Goal: Information Seeking & Learning: Learn about a topic

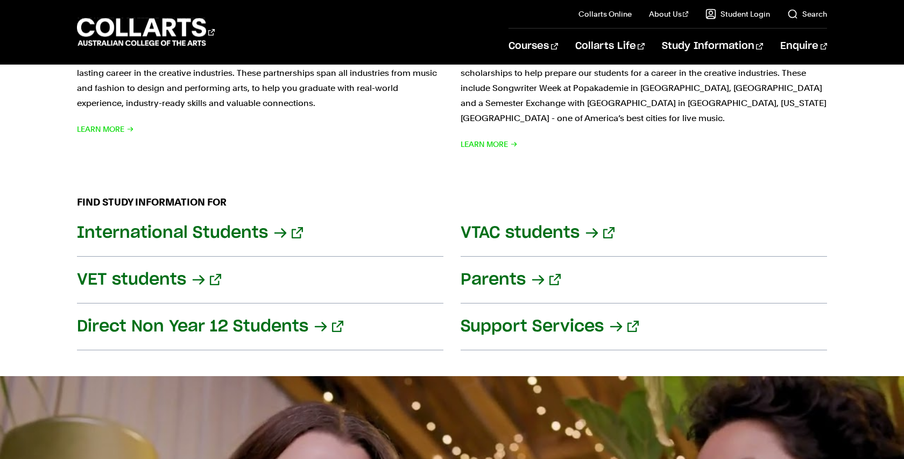
scroll to position [1118, 0]
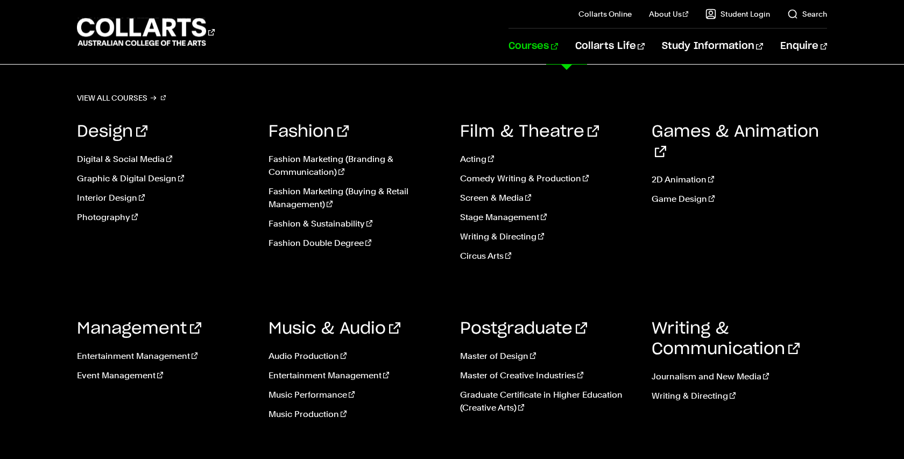
click at [558, 47] on link "Courses" at bounding box center [533, 47] width 49 height 36
click at [482, 200] on link "Screen & Media" at bounding box center [547, 198] width 175 height 13
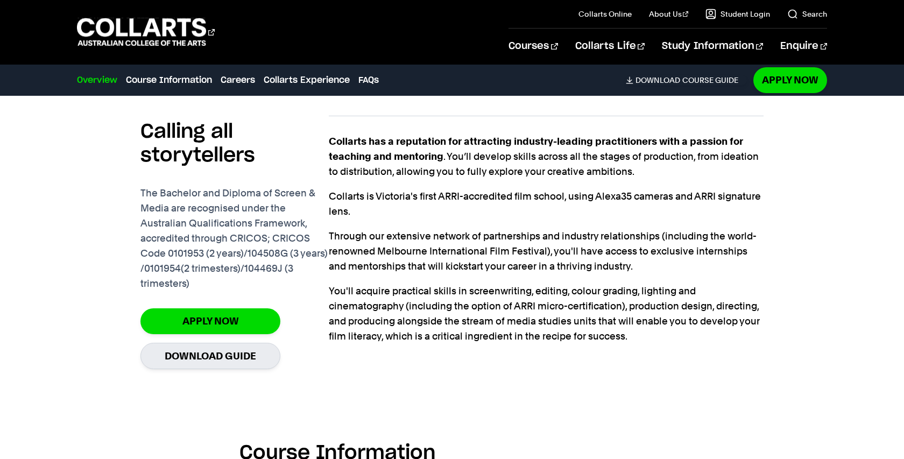
scroll to position [737, 0]
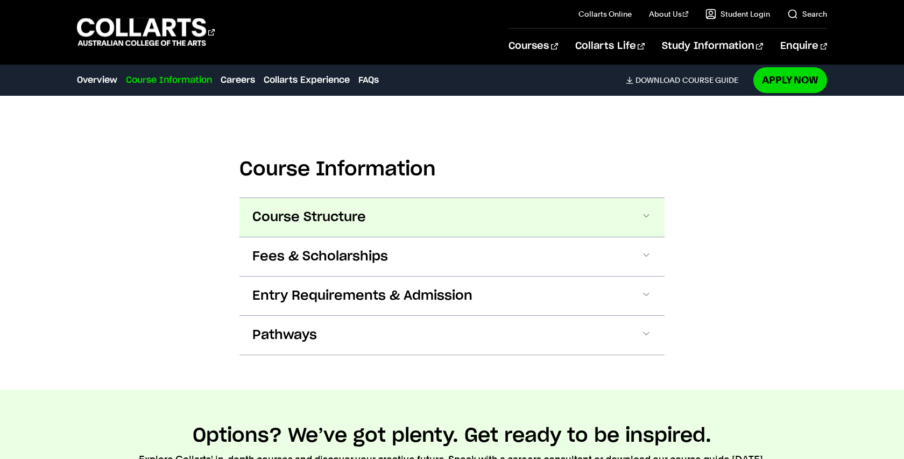
click at [464, 214] on button "Course Structure" at bounding box center [452, 217] width 425 height 39
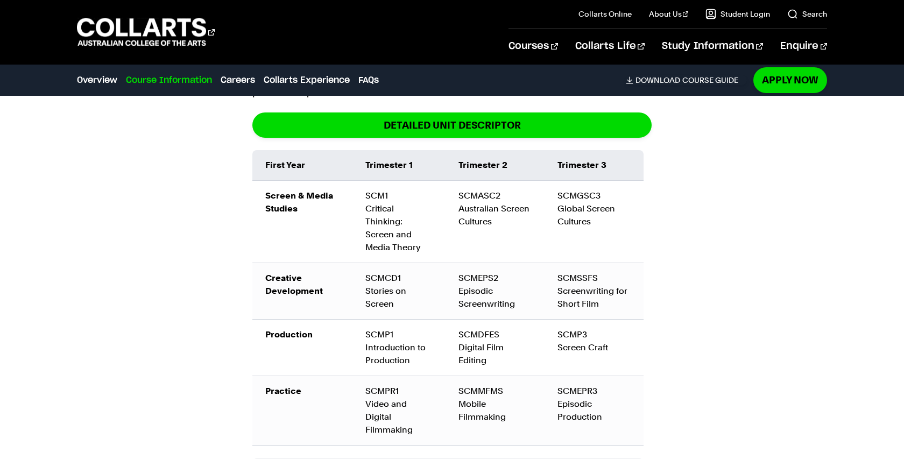
scroll to position [1226, 0]
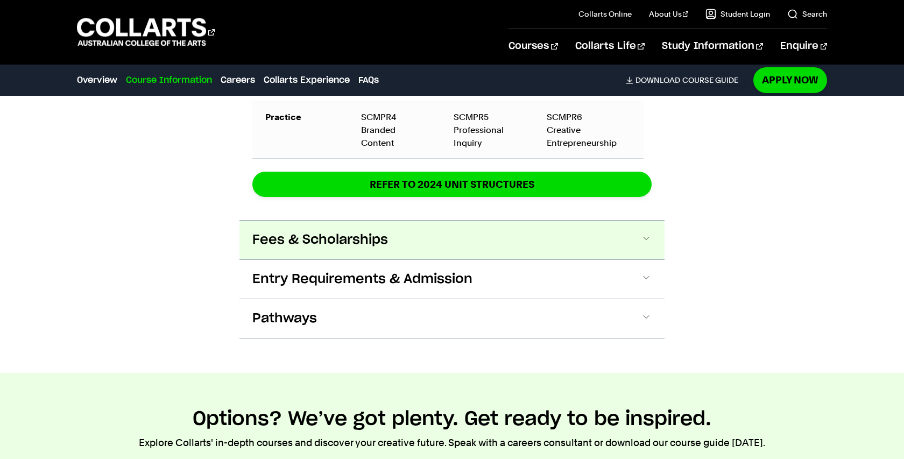
click at [336, 231] on span "Fees & Scholarships" at bounding box center [320, 239] width 136 height 17
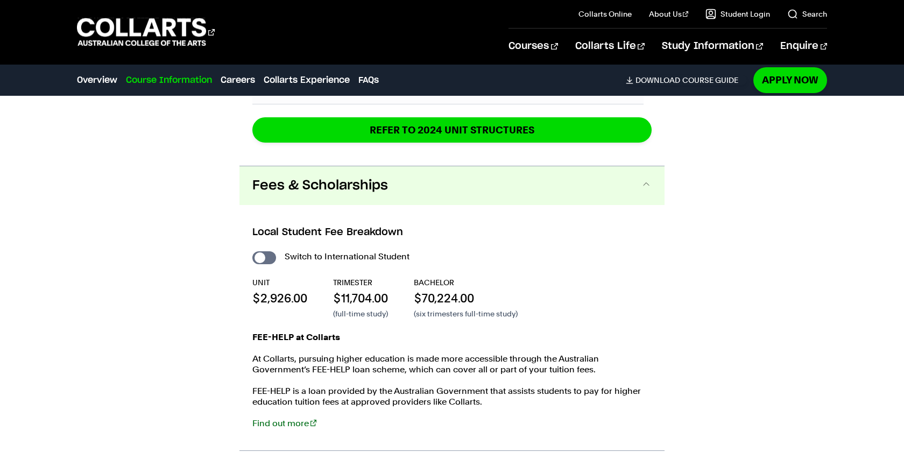
scroll to position [1849, 0]
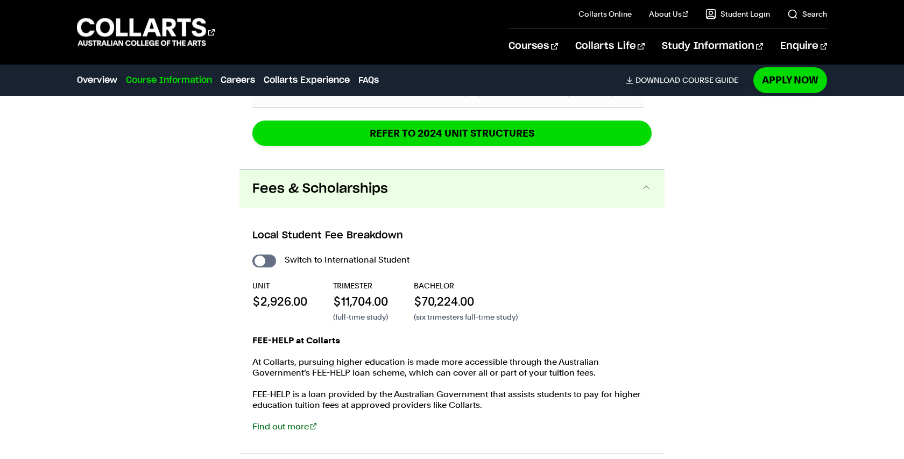
click at [418, 178] on button "Fees & Scholarships" at bounding box center [452, 189] width 425 height 39
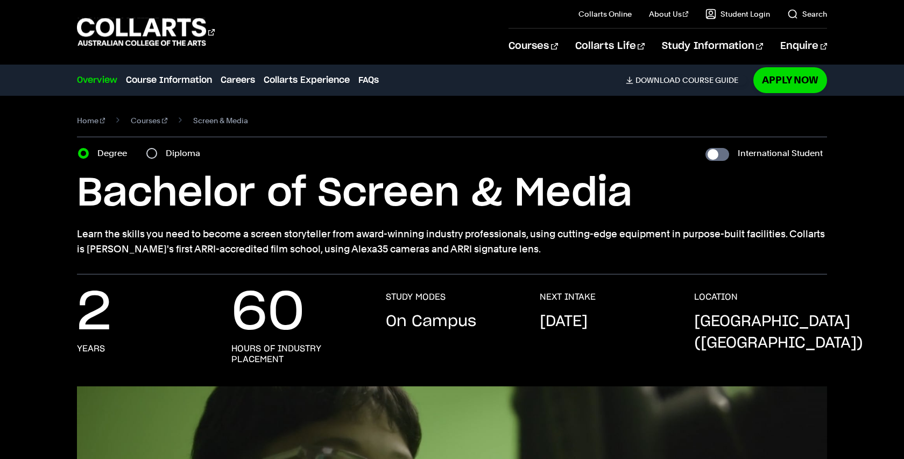
scroll to position [0, 0]
click at [145, 158] on div "Degree Diploma" at bounding box center [142, 153] width 129 height 15
click at [156, 157] on div "Diploma" at bounding box center [176, 153] width 60 height 15
click at [152, 153] on input "Diploma" at bounding box center [151, 153] width 11 height 11
radio input "true"
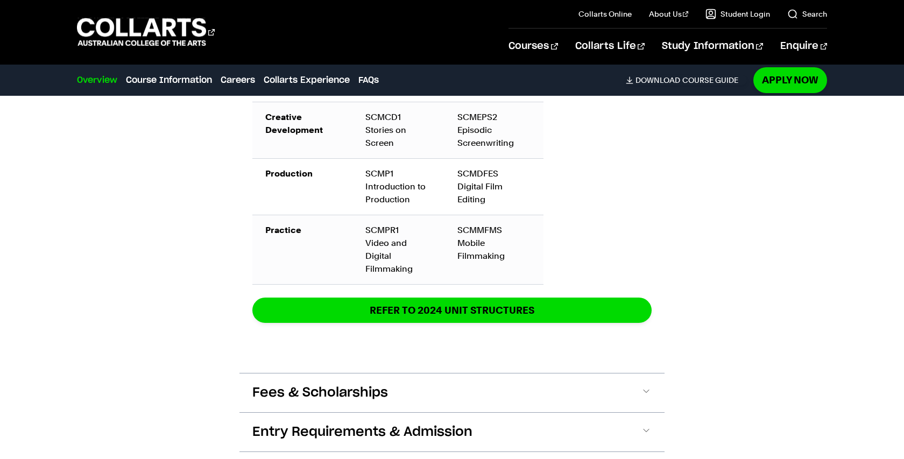
scroll to position [1437, 0]
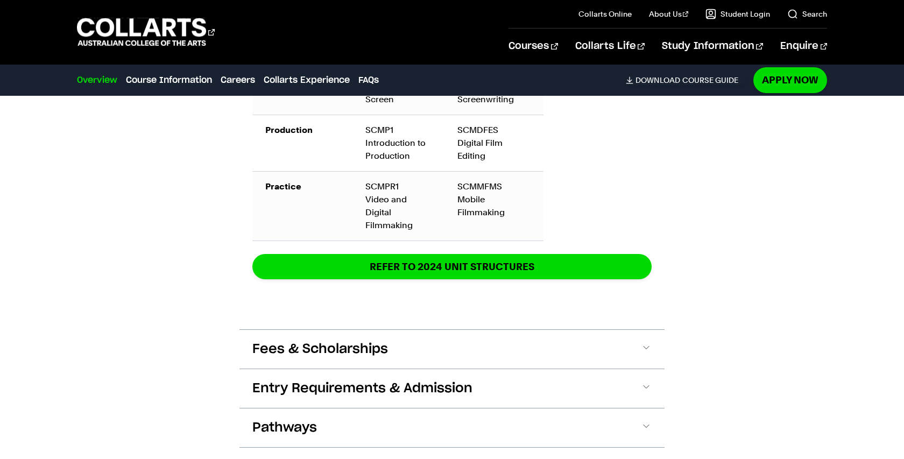
click at [253, 325] on div "Diploma of Screen & Media The Diploma can be completed in two trimesters (8 mon…" at bounding box center [452, 68] width 425 height 521
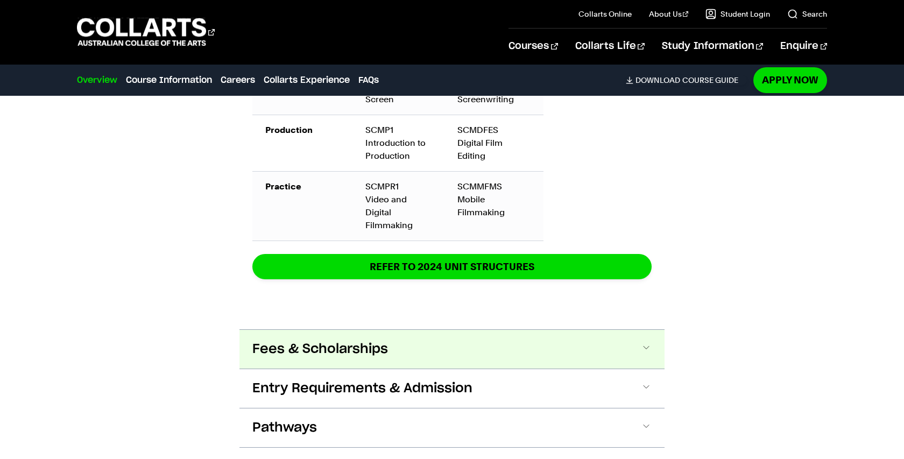
click at [254, 341] on span "Fees & Scholarships" at bounding box center [320, 349] width 136 height 17
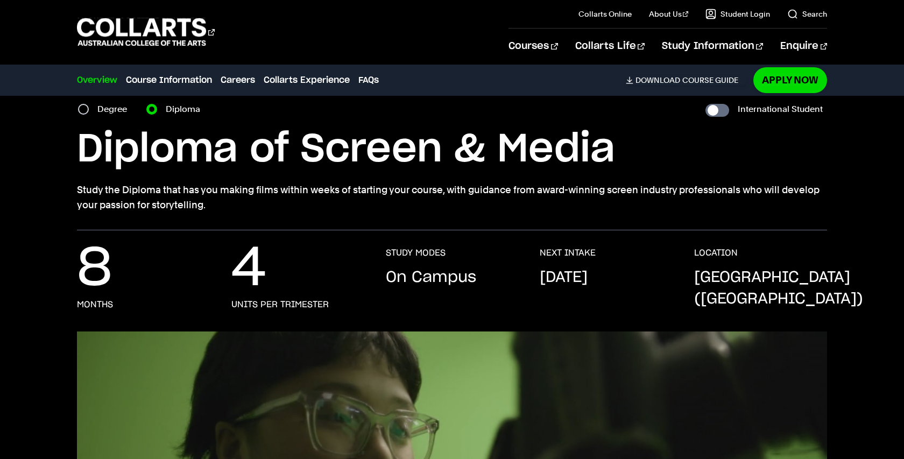
scroll to position [0, 0]
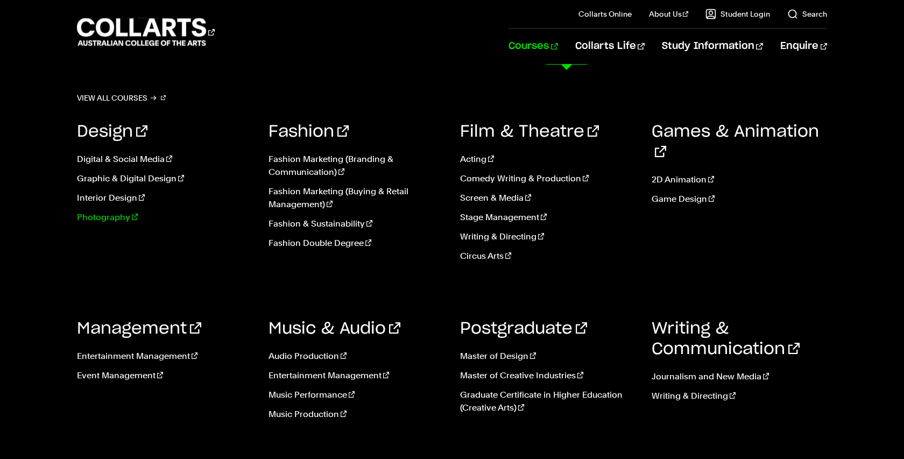
click at [128, 217] on link "Photography" at bounding box center [164, 217] width 175 height 13
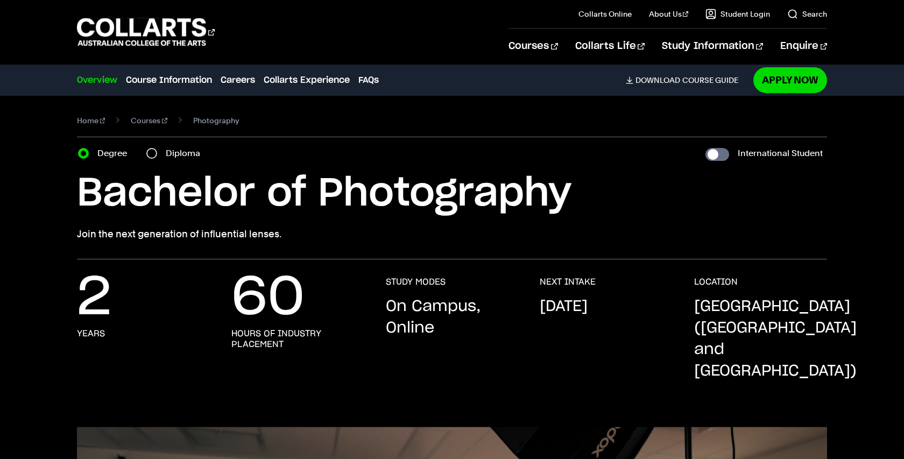
click at [159, 155] on div "Diploma" at bounding box center [176, 153] width 60 height 15
click at [155, 155] on input "Diploma" at bounding box center [151, 153] width 11 height 11
radio input "true"
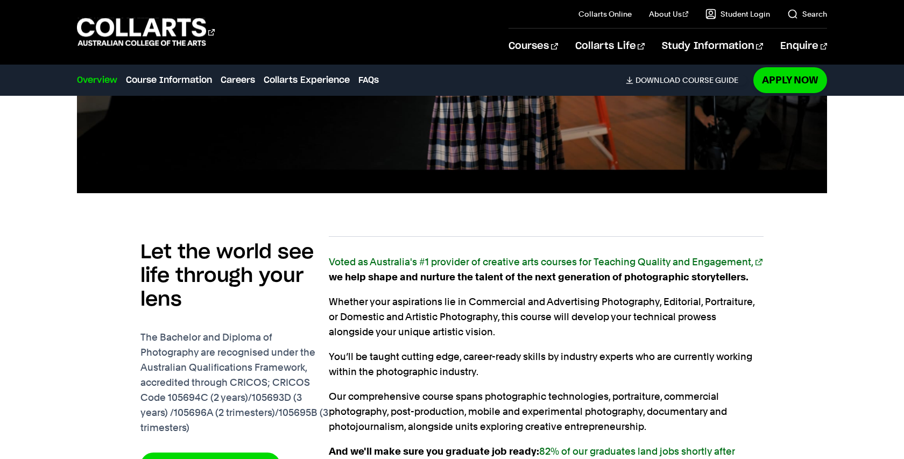
scroll to position [750, 0]
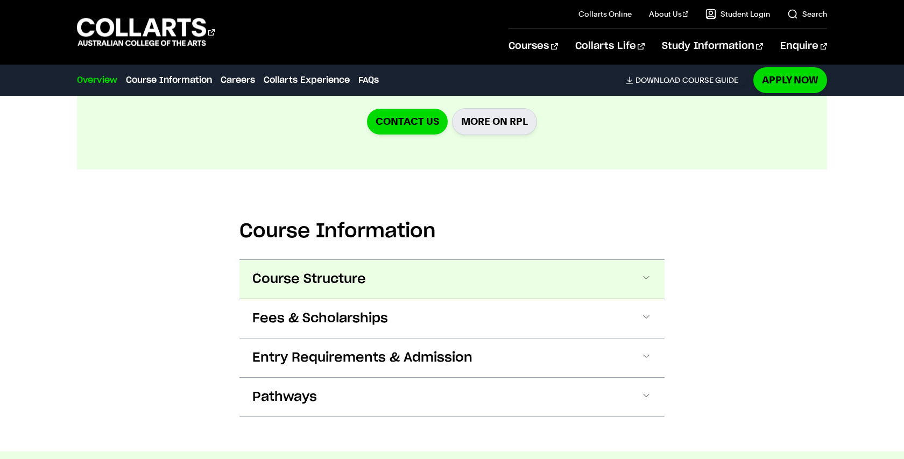
click at [311, 271] on span "Course Structure" at bounding box center [309, 279] width 114 height 17
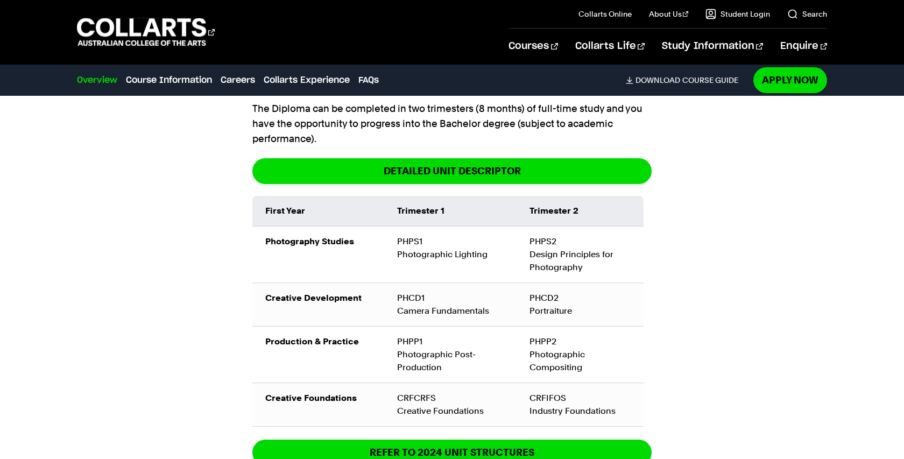
scroll to position [1447, 0]
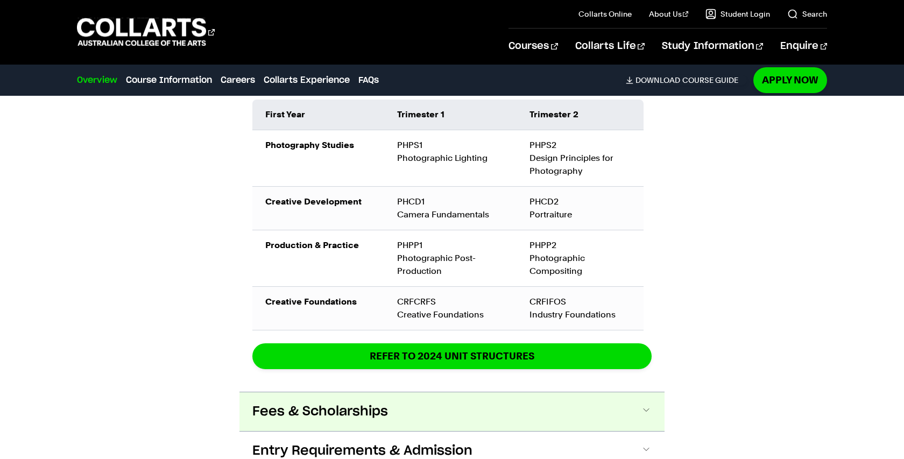
click at [314, 403] on span "Fees & Scholarships" at bounding box center [320, 411] width 136 height 17
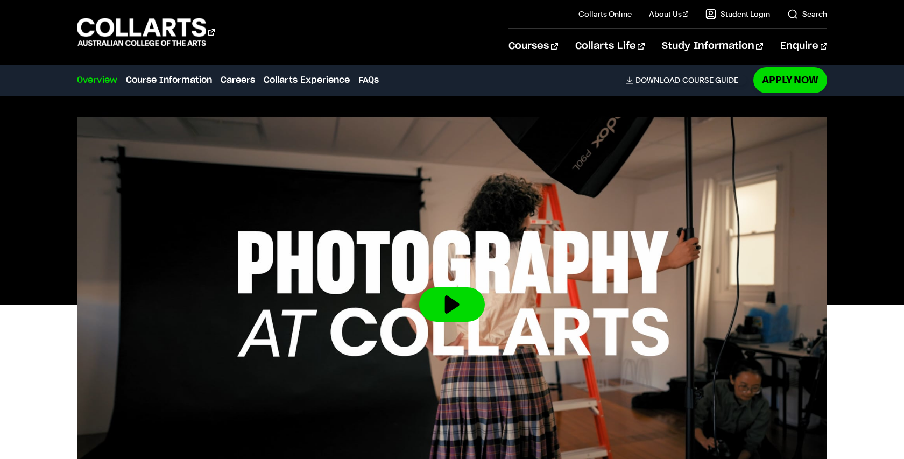
scroll to position [0, 0]
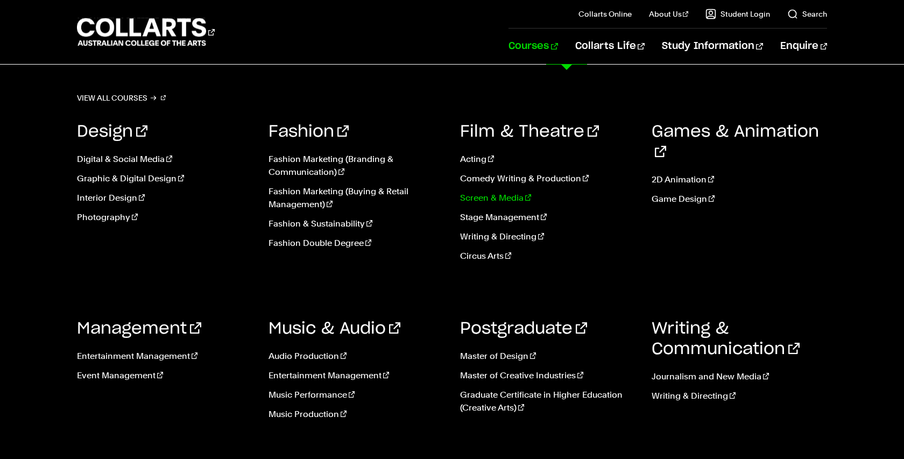
click at [503, 194] on link "Screen & Media" at bounding box center [547, 198] width 175 height 13
click at [357, 245] on link "Fashion Double Degree" at bounding box center [356, 243] width 175 height 13
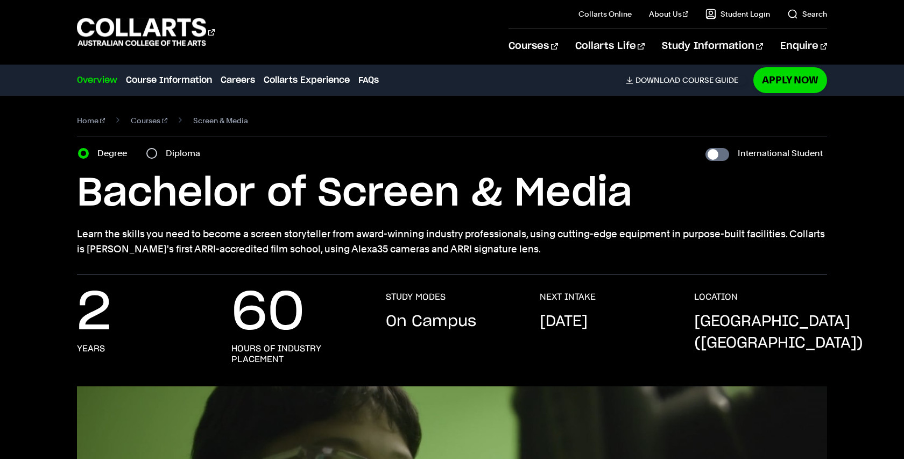
click at [185, 151] on label "Diploma" at bounding box center [186, 153] width 41 height 15
click at [157, 151] on input "Diploma" at bounding box center [151, 153] width 11 height 11
radio input "true"
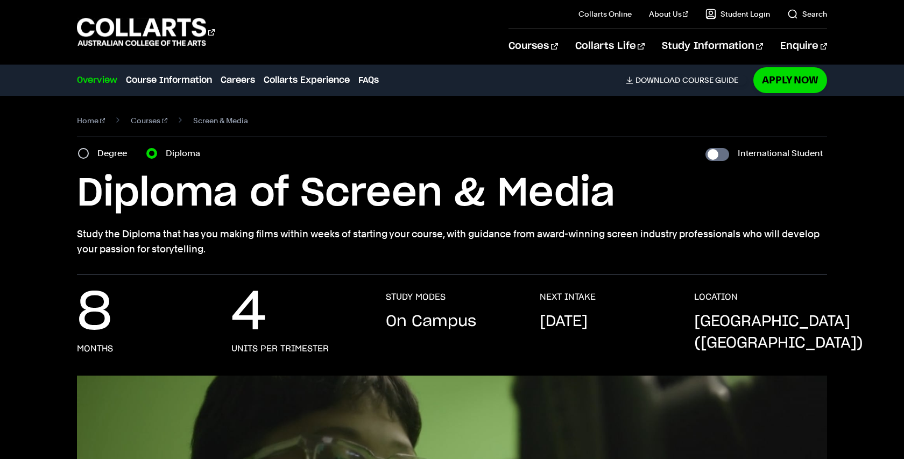
click at [124, 147] on label "Degree" at bounding box center [115, 153] width 36 height 15
click at [89, 148] on input "Degree" at bounding box center [83, 153] width 11 height 11
radio input "true"
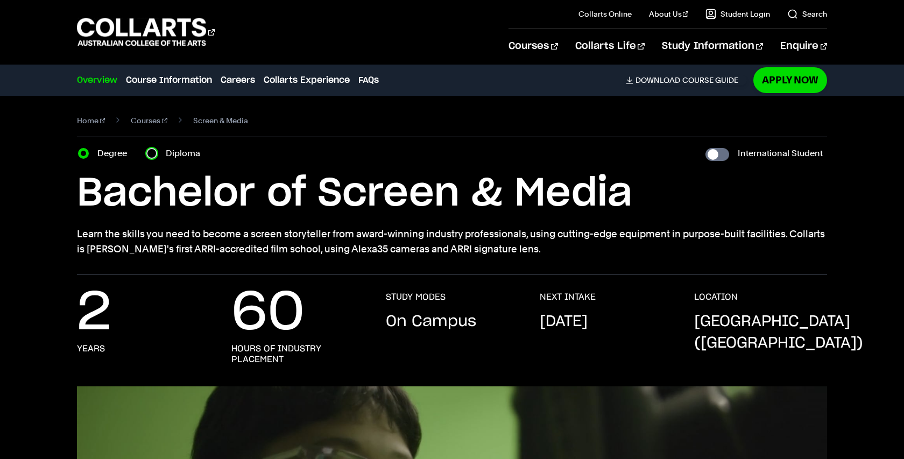
click at [152, 153] on input "Diploma" at bounding box center [151, 153] width 11 height 11
radio input "true"
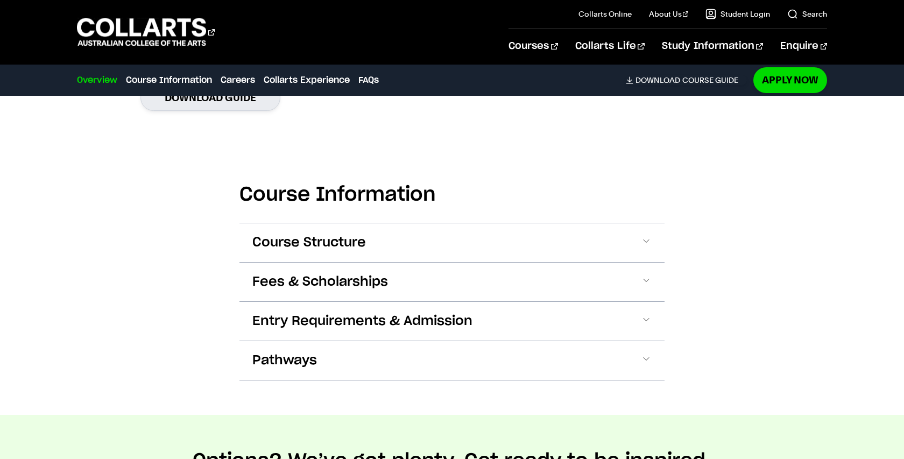
scroll to position [1005, 0]
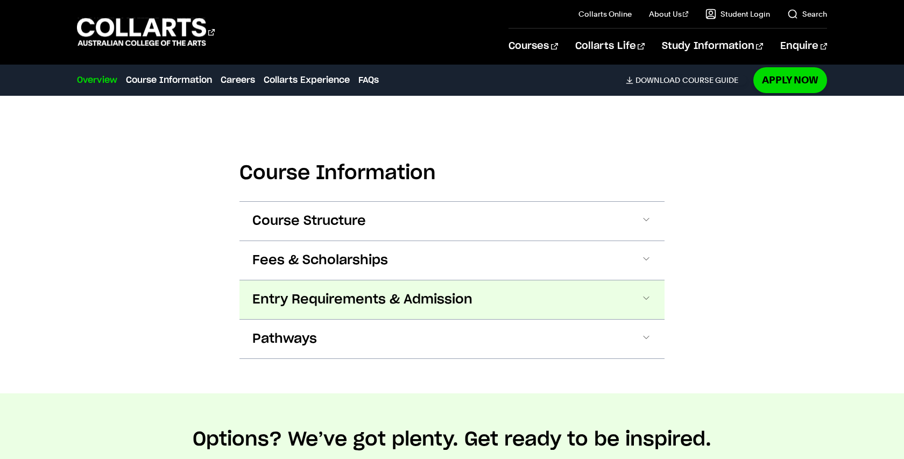
click at [295, 301] on span "Entry Requirements & Admission" at bounding box center [362, 299] width 220 height 17
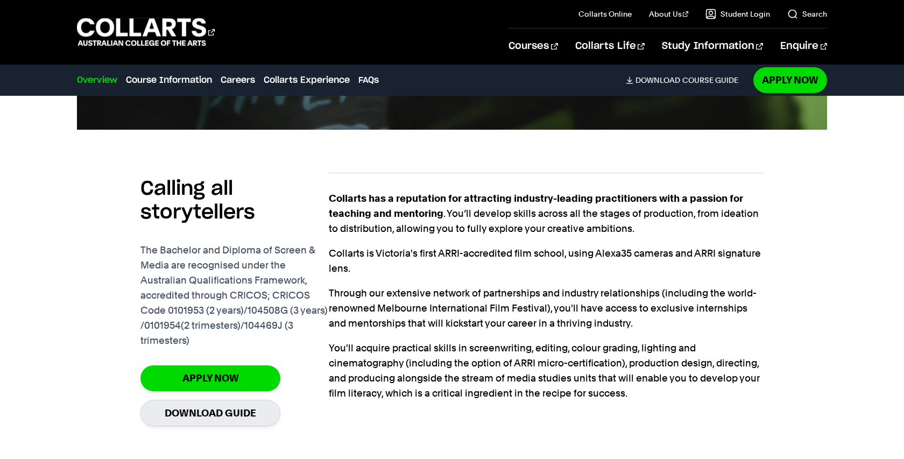
scroll to position [0, 0]
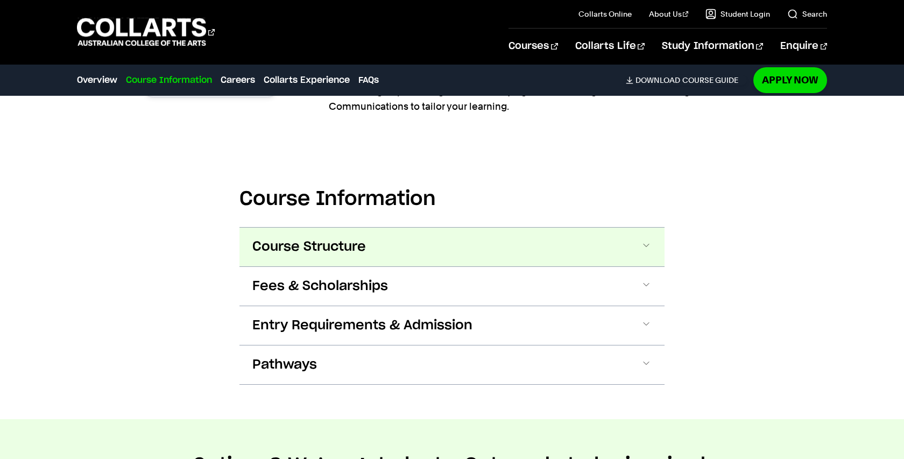
click at [357, 254] on span "Course Structure" at bounding box center [309, 246] width 114 height 17
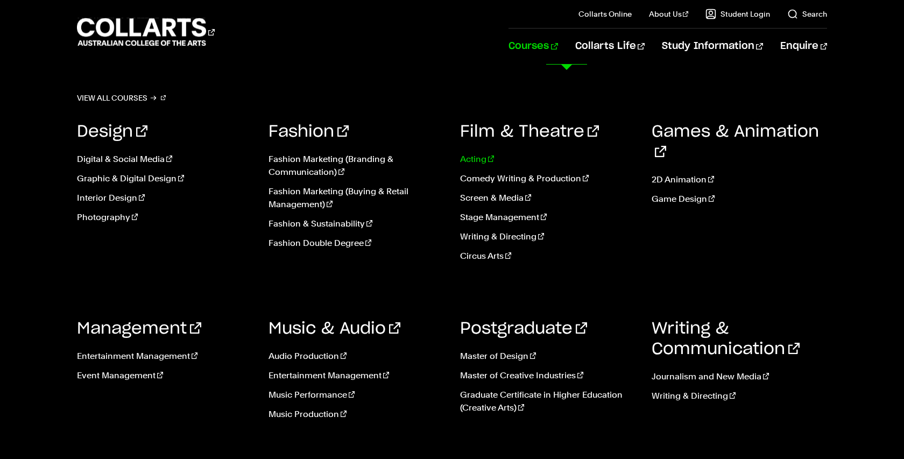
click at [472, 165] on link "Acting" at bounding box center [547, 159] width 175 height 13
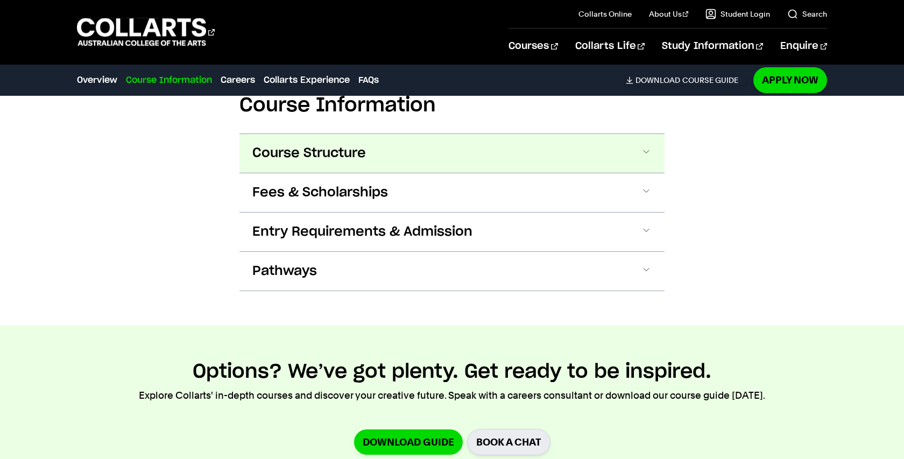
click at [398, 163] on button "Course Structure" at bounding box center [452, 153] width 425 height 39
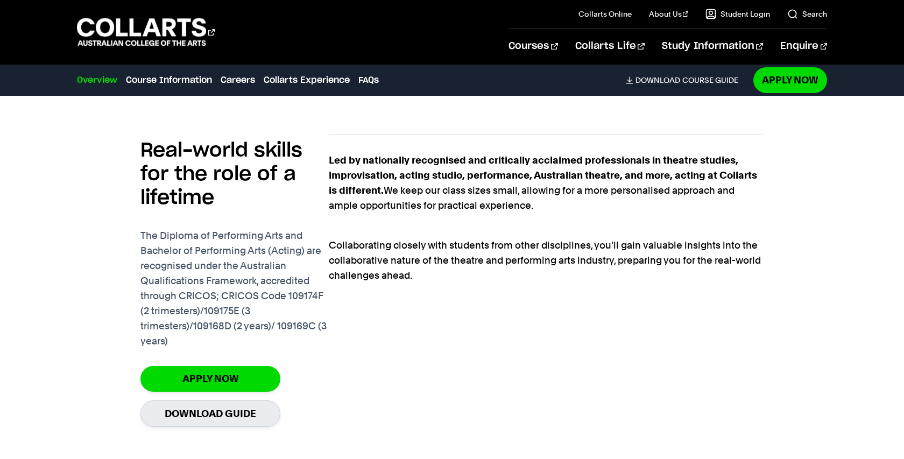
scroll to position [424, 0]
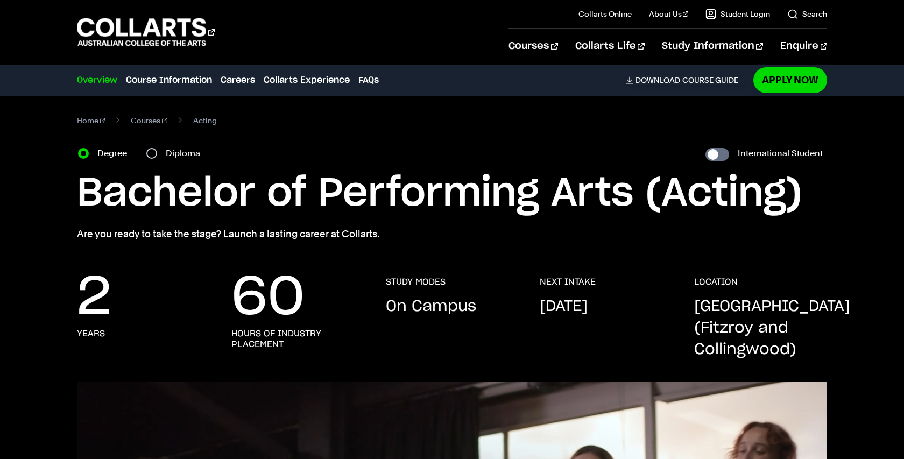
click at [182, 152] on label "Diploma" at bounding box center [186, 153] width 41 height 15
click at [157, 152] on input "Diploma" at bounding box center [151, 153] width 11 height 11
radio input "true"
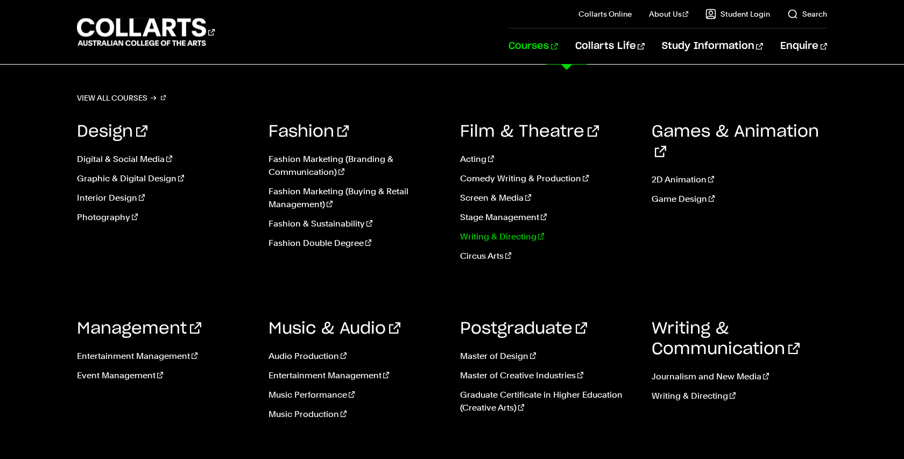
click at [523, 240] on link "Writing & Directing" at bounding box center [547, 236] width 175 height 13
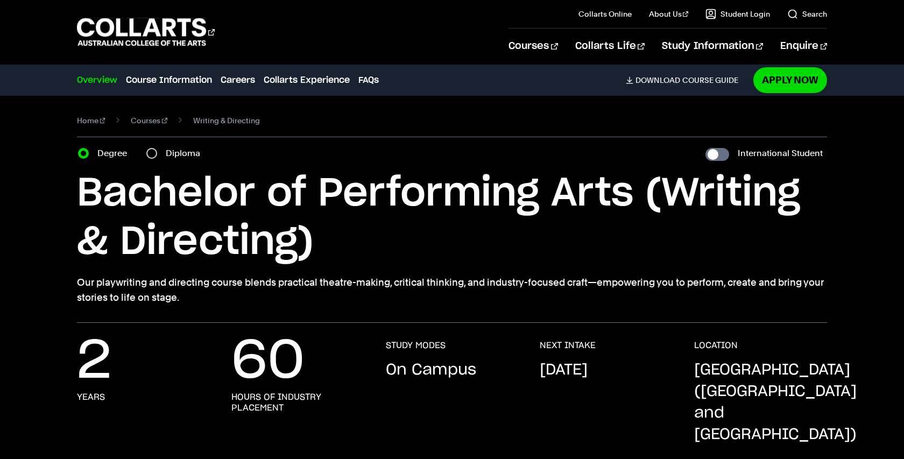
click at [190, 155] on label "Diploma" at bounding box center [186, 153] width 41 height 15
click at [157, 155] on input "Diploma" at bounding box center [151, 153] width 11 height 11
radio input "true"
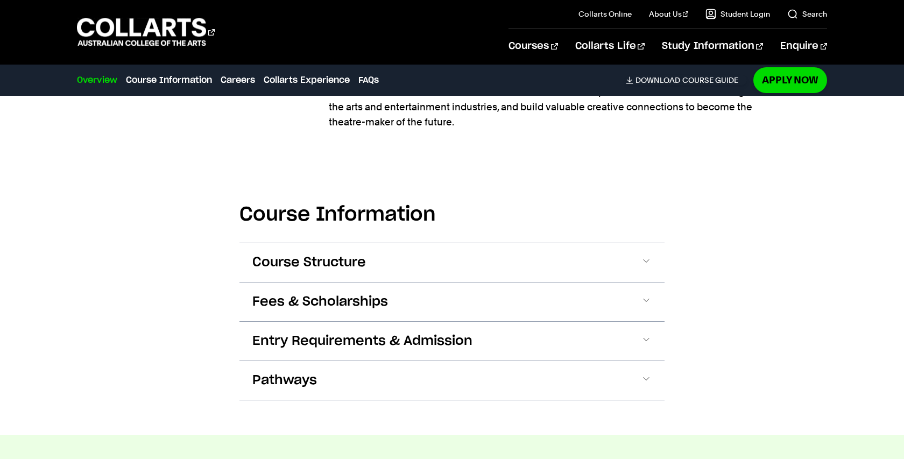
click at [372, 243] on button "Course Structure" at bounding box center [452, 262] width 425 height 39
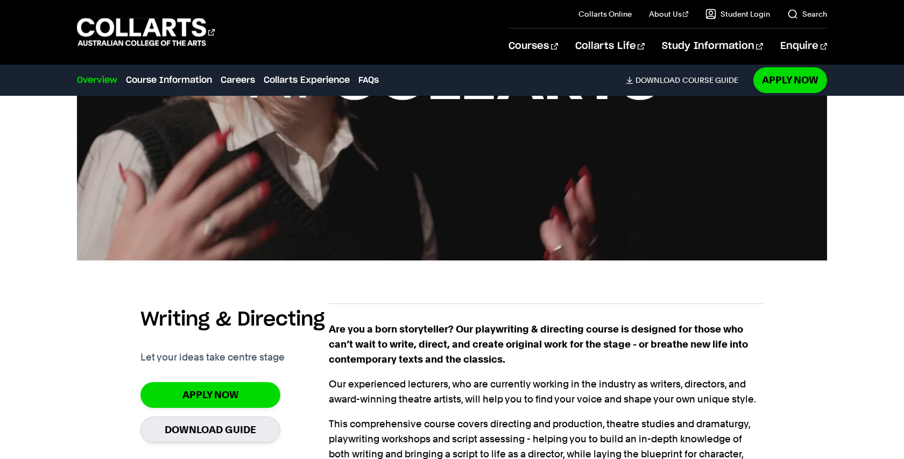
scroll to position [474, 0]
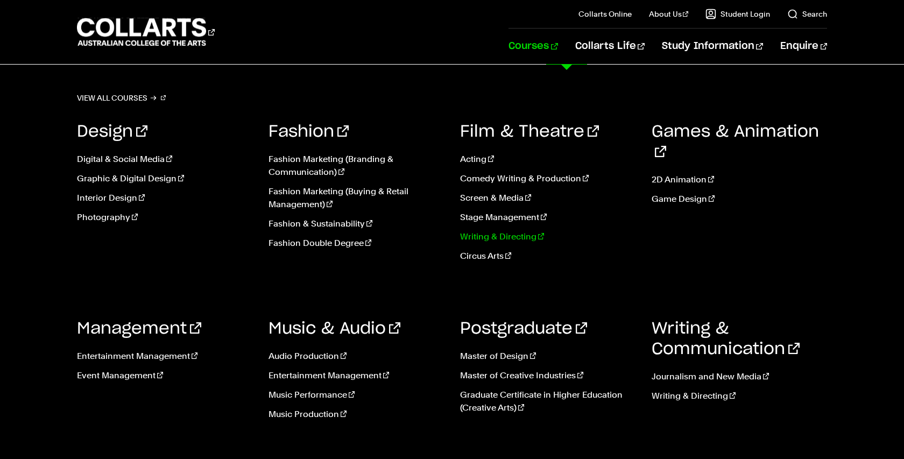
click at [508, 238] on link "Writing & Directing" at bounding box center [547, 236] width 175 height 13
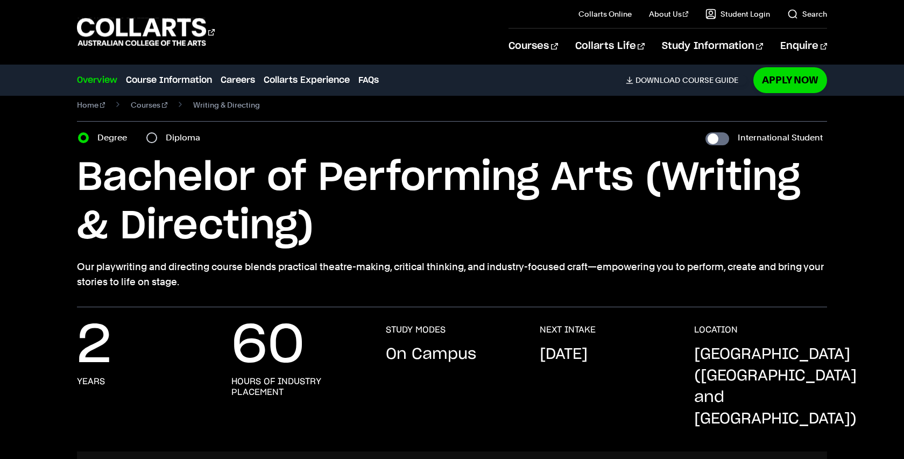
scroll to position [16, 0]
click at [166, 132] on label "Diploma" at bounding box center [186, 137] width 41 height 15
click at [157, 132] on input "Diploma" at bounding box center [151, 137] width 11 height 11
radio input "true"
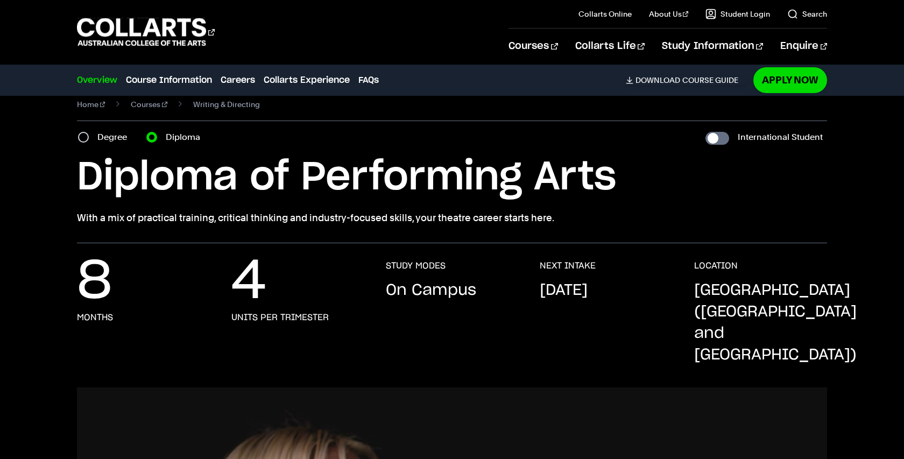
click at [118, 135] on label "Degree" at bounding box center [115, 137] width 36 height 15
click at [89, 135] on input "Degree" at bounding box center [83, 137] width 11 height 11
radio input "true"
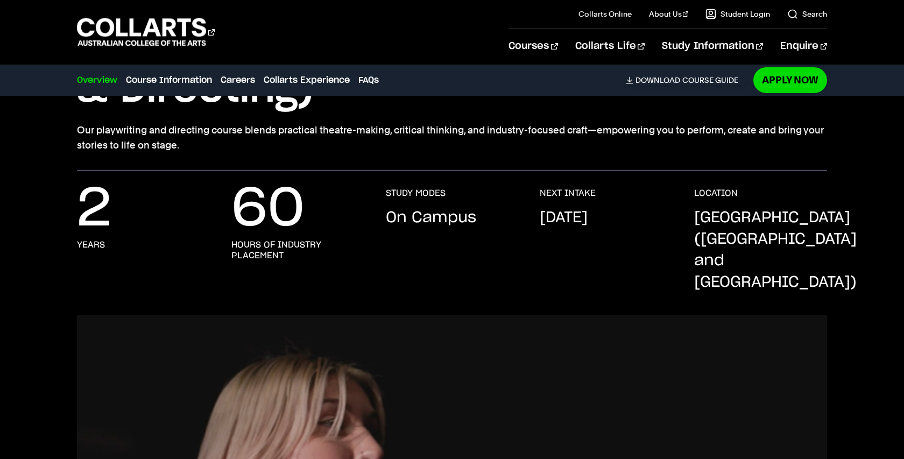
scroll to position [173, 0]
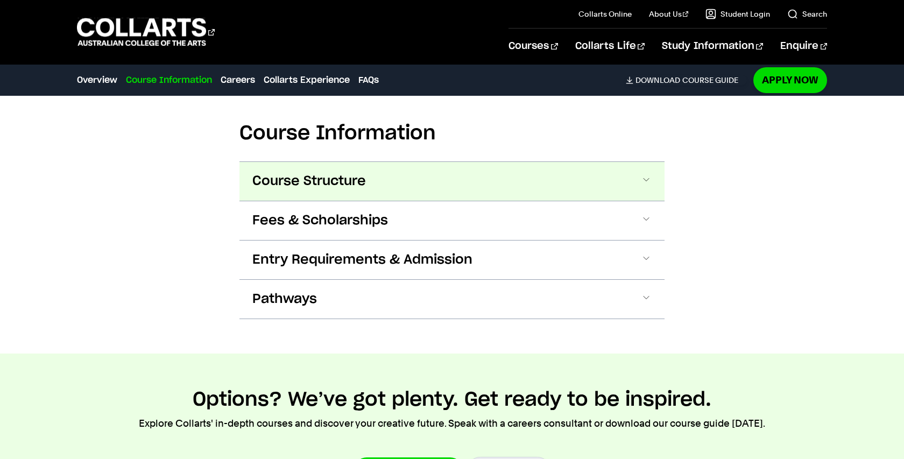
click at [294, 173] on span "Course Structure" at bounding box center [309, 181] width 114 height 17
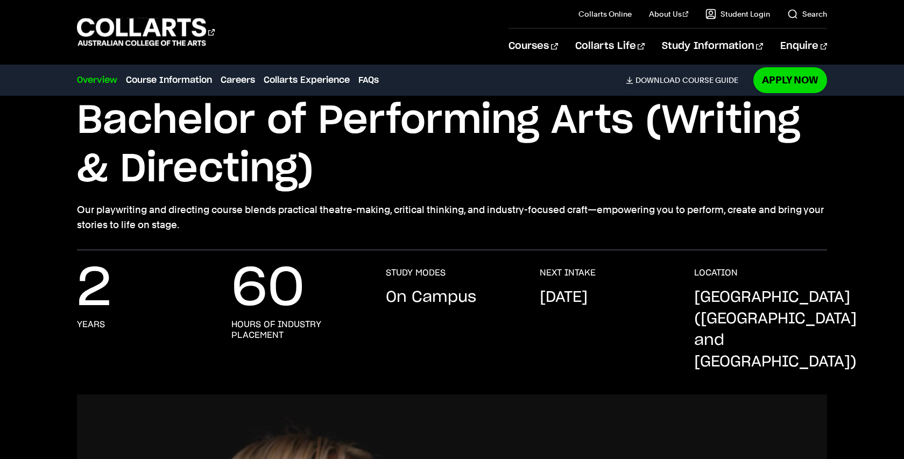
scroll to position [0, 0]
